Goal: Task Accomplishment & Management: Manage account settings

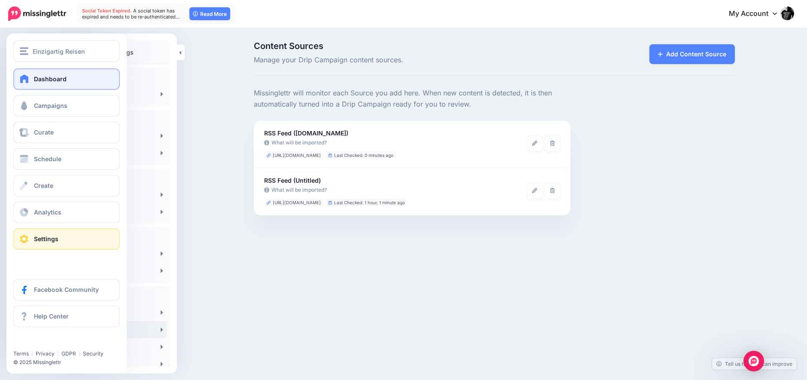
click at [40, 78] on span "Dashboard" at bounding box center [50, 78] width 33 height 7
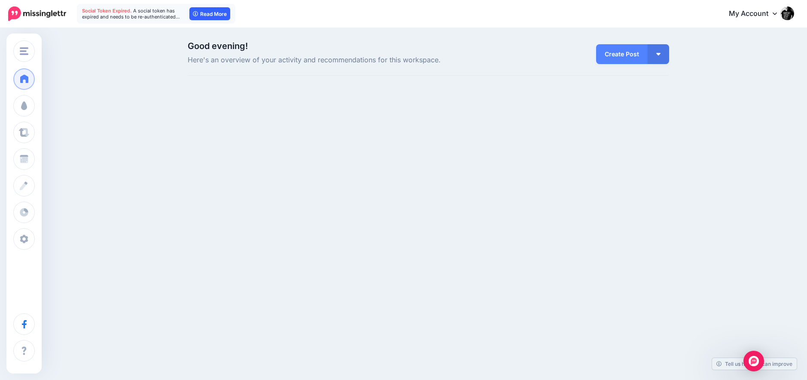
click at [204, 13] on link "Read More" at bounding box center [209, 13] width 41 height 13
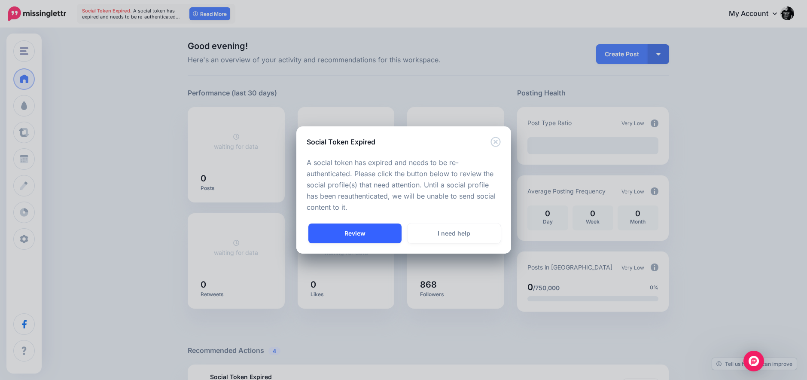
click at [363, 233] on link "Review" at bounding box center [355, 233] width 93 height 20
